Goal: Information Seeking & Learning: Learn about a topic

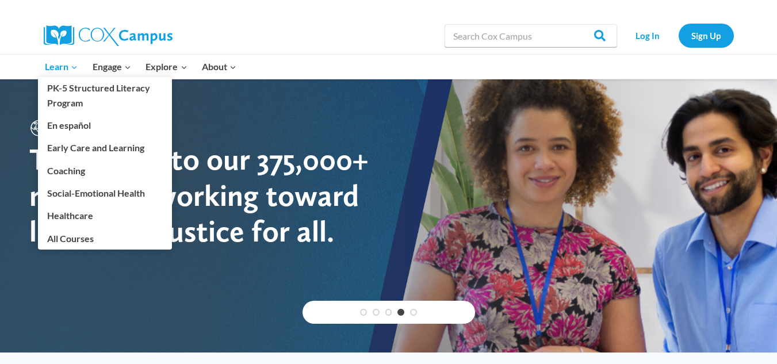
drag, startPoint x: 56, startPoint y: 63, endPoint x: 26, endPoint y: 126, distance: 69.7
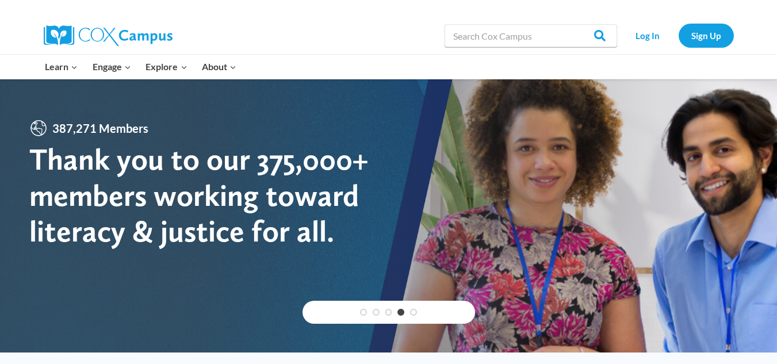
click at [56, 63] on span "Learn Expand" at bounding box center [61, 66] width 33 height 15
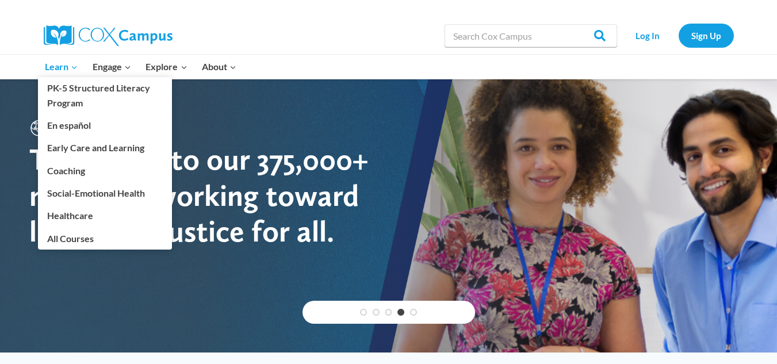
click at [68, 69] on span "Learn Expand" at bounding box center [61, 66] width 33 height 15
click at [55, 63] on span "Learn Expand" at bounding box center [61, 66] width 33 height 15
click at [128, 241] on link "All Courses" at bounding box center [105, 238] width 134 height 22
